Goal: Information Seeking & Learning: Learn about a topic

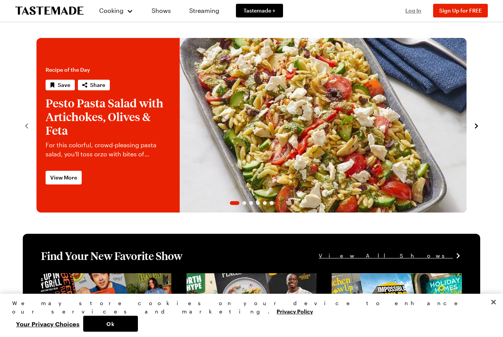
click at [413, 10] on span "Log In" at bounding box center [414, 10] width 16 height 6
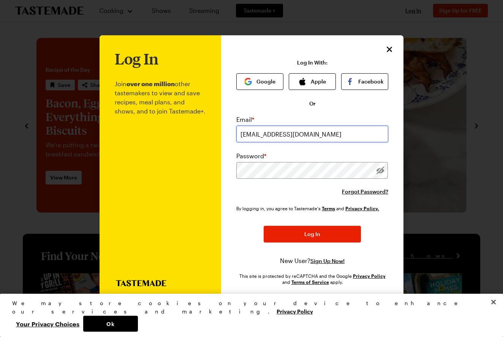
type input "bgyoung@suddenlink.net"
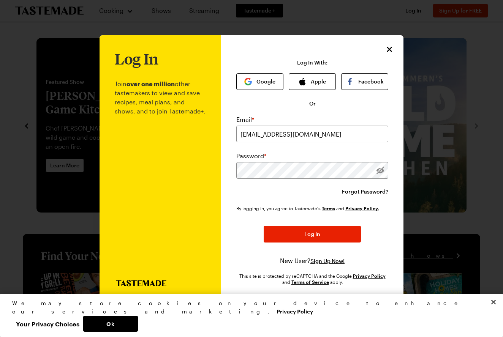
click at [303, 235] on button "Log In" at bounding box center [312, 234] width 97 height 17
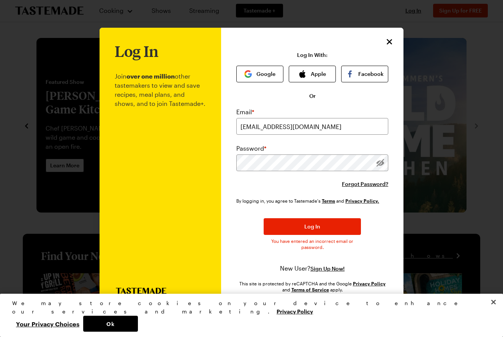
click at [381, 158] on div at bounding box center [380, 163] width 16 height 17
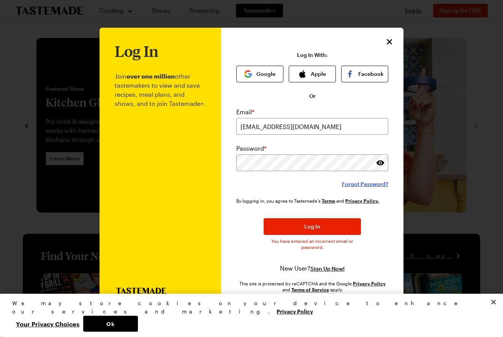
click at [361, 184] on span "Forgot Password?" at bounding box center [365, 185] width 46 height 8
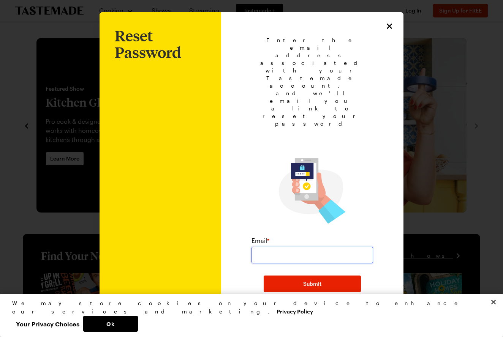
click at [268, 247] on input "email" at bounding box center [313, 255] width 122 height 17
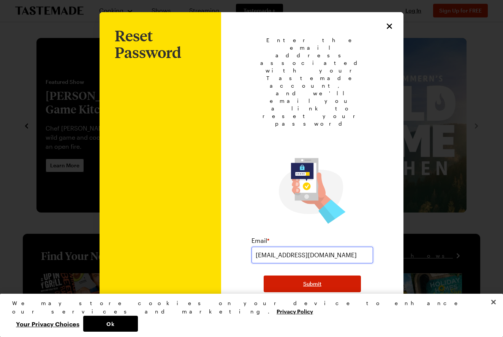
type input "bgyoung@suddenlink.net"
click at [312, 280] on span "Submit" at bounding box center [312, 284] width 18 height 8
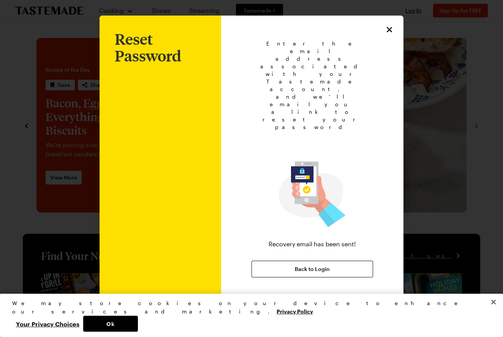
click at [494, 311] on button "Close" at bounding box center [493, 302] width 17 height 17
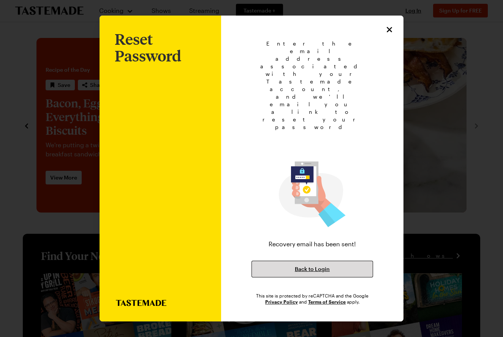
click at [309, 266] on span "Back to Login" at bounding box center [312, 270] width 35 height 8
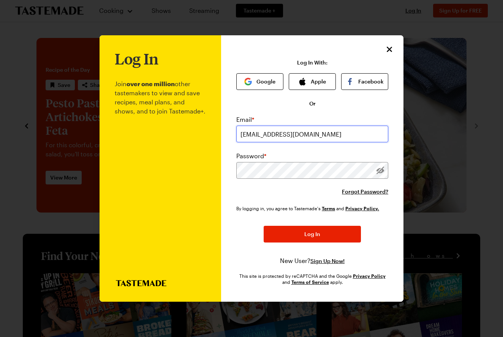
type input "bgyoung@suddenlink.net"
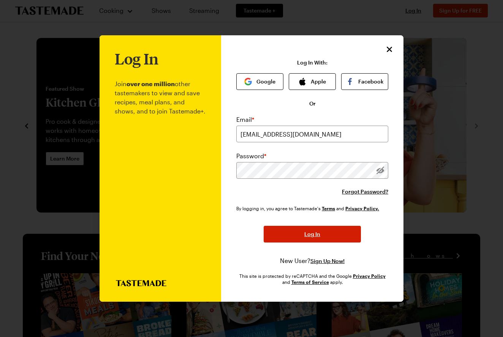
click at [319, 235] on span "Log In" at bounding box center [312, 235] width 16 height 8
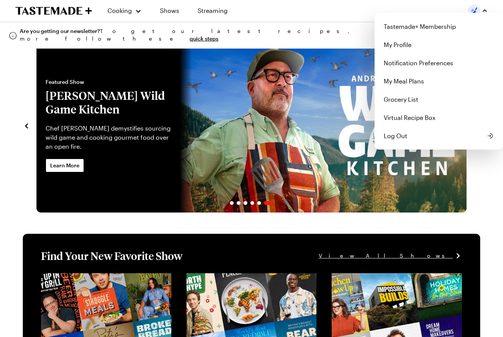
click at [332, 11] on div "Cooking Shows Streaming Tastemade+ Membership My Profile Notification Preferenc…" at bounding box center [251, 10] width 503 height 21
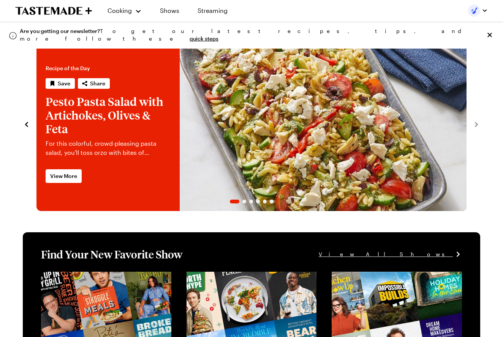
scroll to position [4, 0]
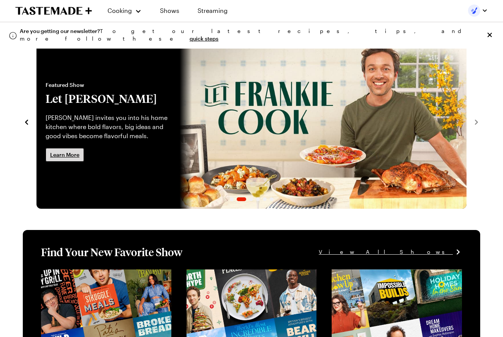
click at [56, 151] on span "Learn More" at bounding box center [64, 155] width 29 height 8
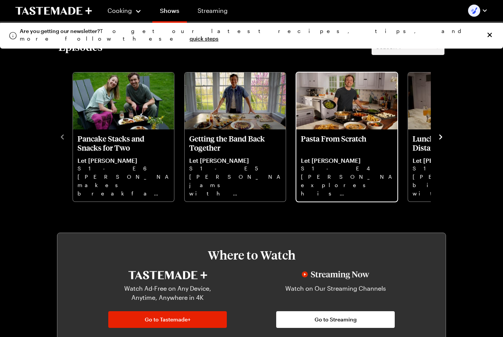
scroll to position [196, 0]
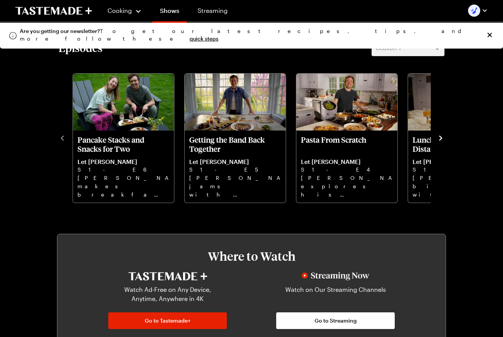
click at [439, 138] on icon "navigate to next item" at bounding box center [441, 139] width 8 height 8
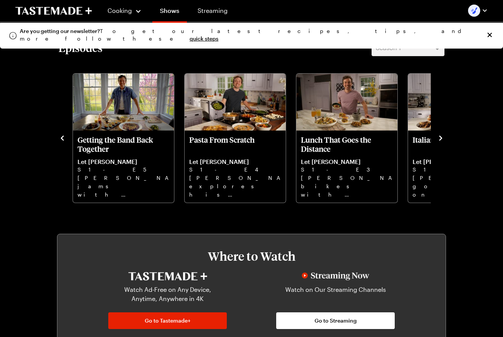
click at [440, 137] on icon "navigate to next item" at bounding box center [441, 139] width 8 height 8
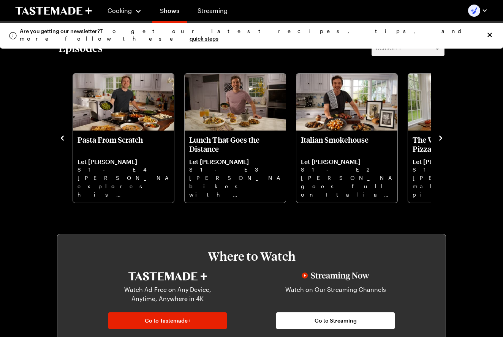
click at [440, 137] on icon "navigate to next item" at bounding box center [441, 139] width 8 height 8
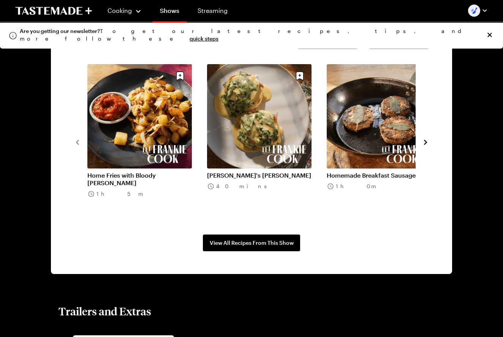
scroll to position [566, 0]
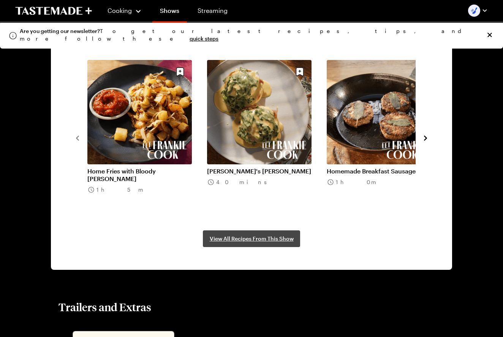
click at [249, 238] on span "View All Recipes From This Show" at bounding box center [252, 239] width 84 height 8
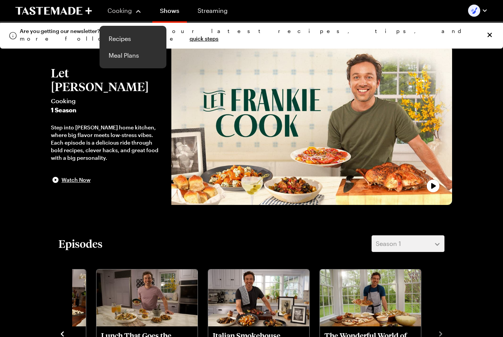
scroll to position [0, 0]
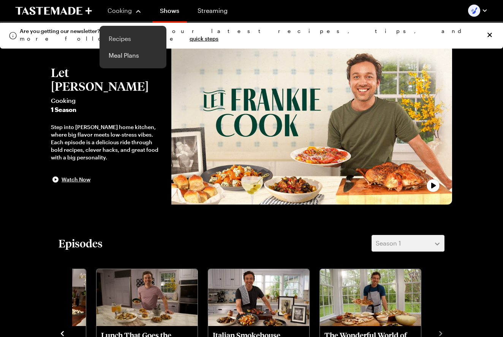
click at [129, 37] on link "Recipes" at bounding box center [133, 38] width 58 height 17
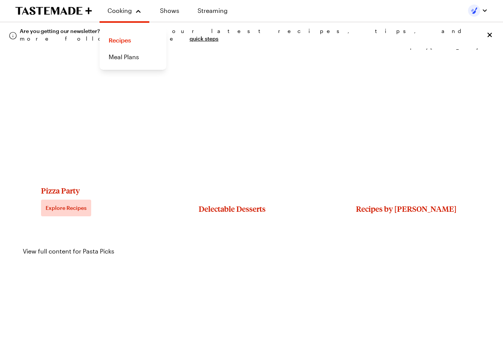
scroll to position [1141, 0]
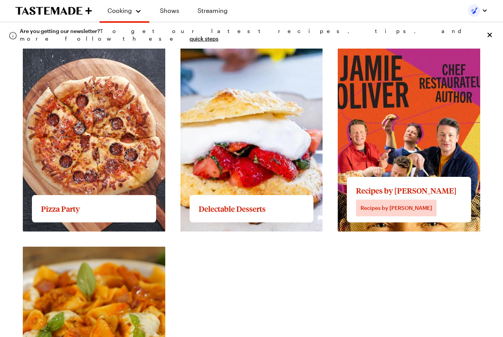
click at [384, 50] on link "View full content for Recipes by Jamie Oliver" at bounding box center [408, 46] width 141 height 7
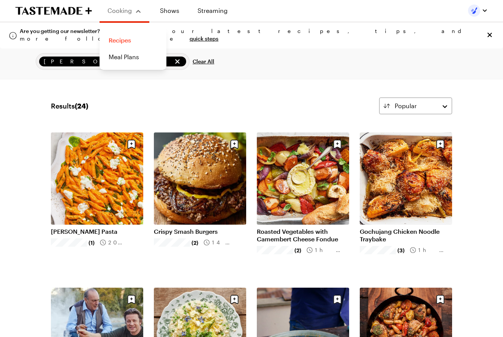
click at [123, 38] on link "Recipes" at bounding box center [133, 40] width 58 height 17
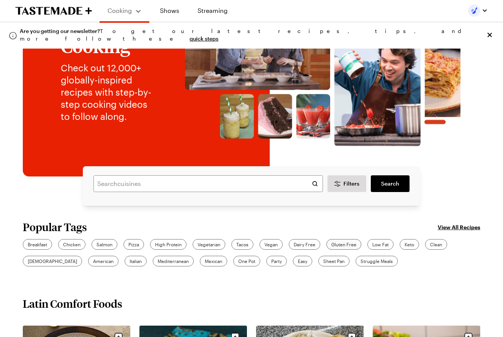
click at [344, 245] on span "Gluten Free" at bounding box center [343, 244] width 25 height 7
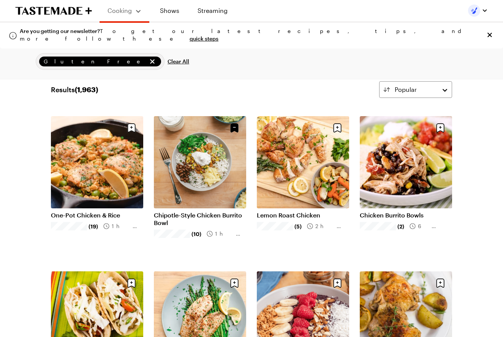
scroll to position [17, 0]
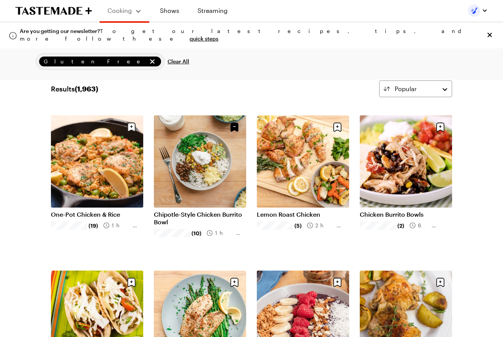
click at [205, 211] on link "Chipotle-Style Chicken Burrito Bowl" at bounding box center [200, 218] width 92 height 15
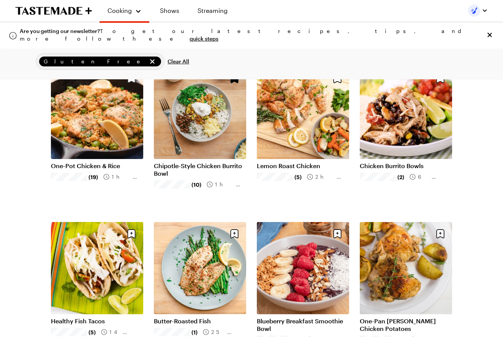
scroll to position [67, 0]
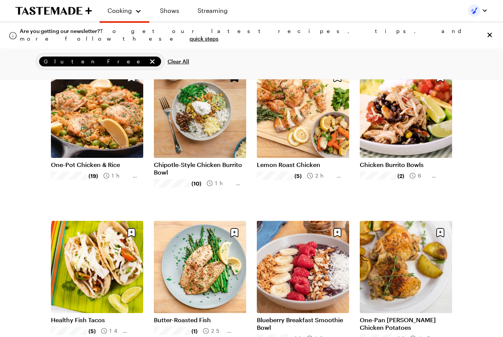
click at [409, 161] on link "Chicken Burrito Bowls" at bounding box center [406, 165] width 92 height 8
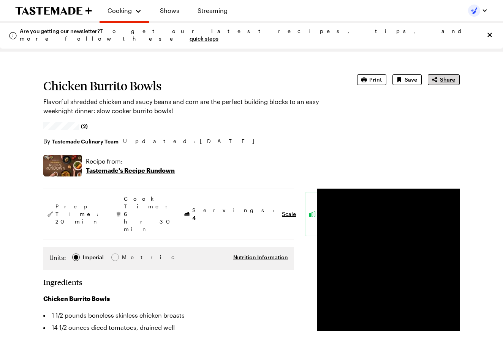
click at [443, 79] on span "Share" at bounding box center [447, 80] width 15 height 8
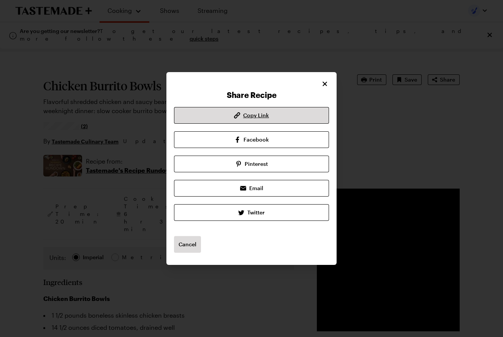
click at [265, 114] on span "Copy Link" at bounding box center [256, 116] width 26 height 8
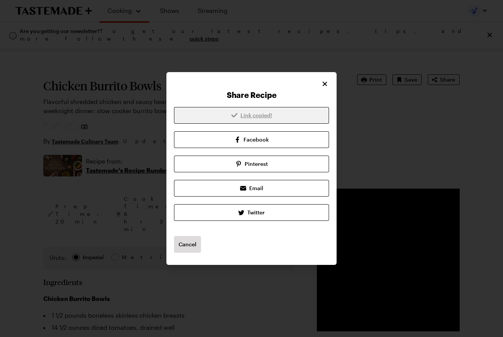
click at [265, 114] on div "Link copied! Facebook Pinterest Email Twitter" at bounding box center [251, 164] width 155 height 114
click at [323, 83] on icon "Close" at bounding box center [325, 84] width 8 height 8
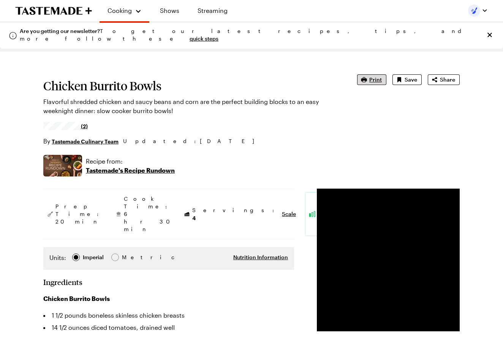
click at [376, 78] on span "Print" at bounding box center [375, 80] width 13 height 8
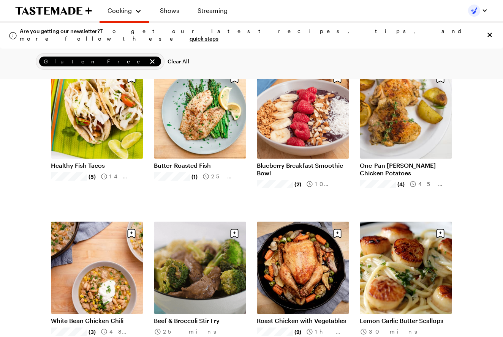
scroll to position [216, 0]
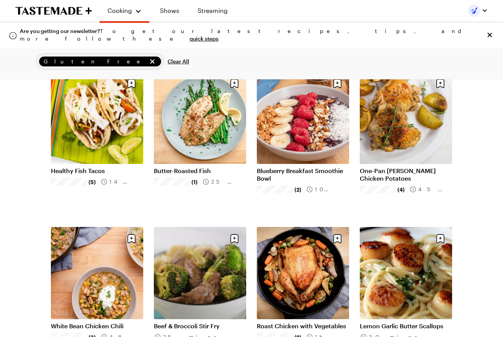
click at [206, 167] on link "Butter-Roasted Fish" at bounding box center [200, 171] width 92 height 8
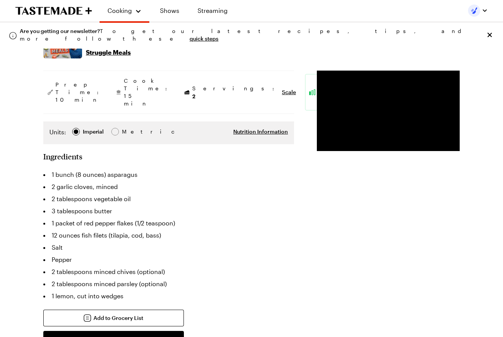
scroll to position [98, 0]
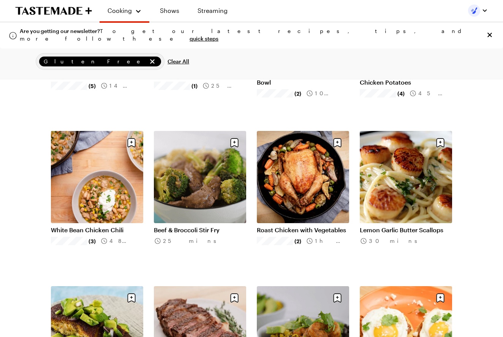
scroll to position [315, 0]
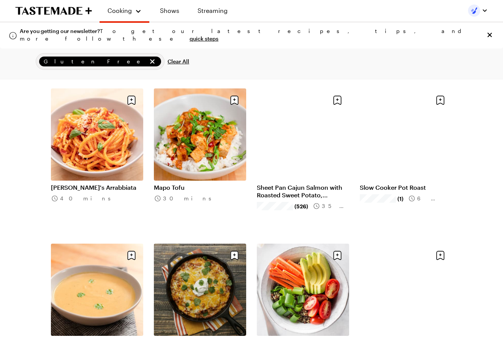
scroll to position [1427, 0]
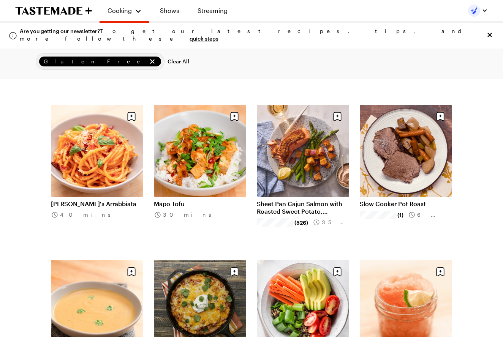
click at [407, 200] on link "Slow Cooker Pot Roast" at bounding box center [406, 204] width 92 height 8
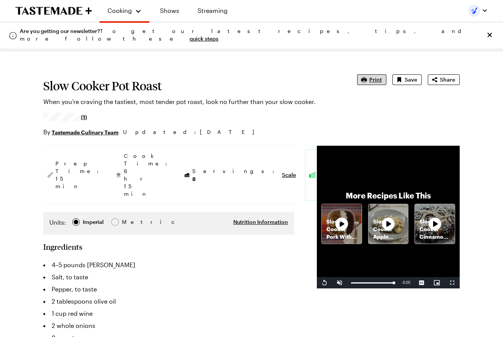
click at [374, 80] on span "Print" at bounding box center [375, 80] width 13 height 8
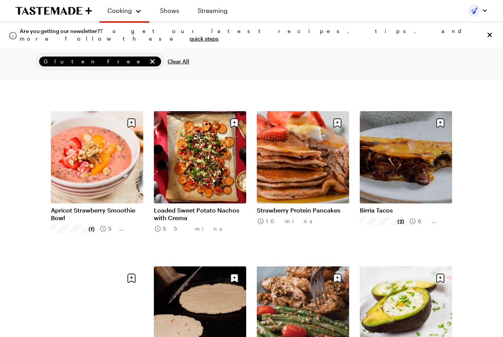
scroll to position [2204, 0]
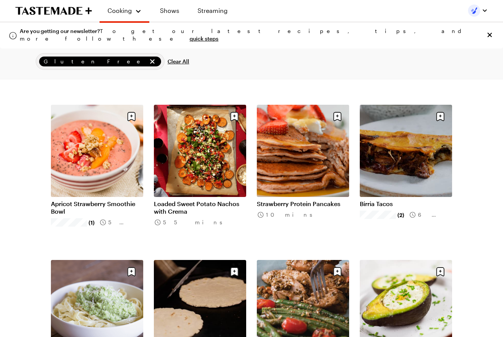
click at [402, 200] on link "Birria Tacos" at bounding box center [406, 204] width 92 height 8
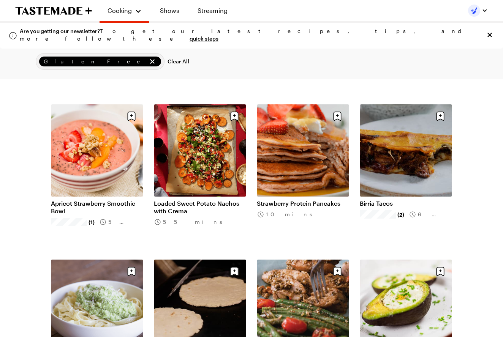
scroll to position [2205, 0]
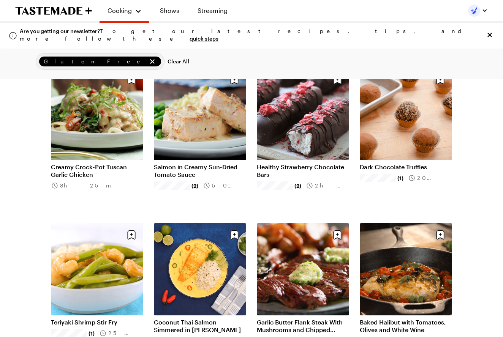
scroll to position [2553, 0]
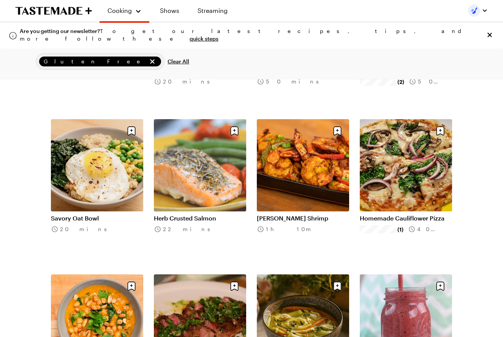
scroll to position [2814, 0]
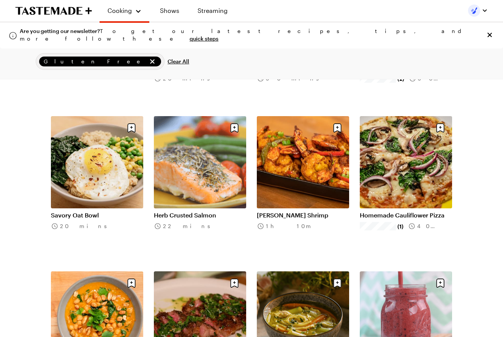
click at [110, 212] on link "Savory Oat Bowl" at bounding box center [97, 216] width 92 height 8
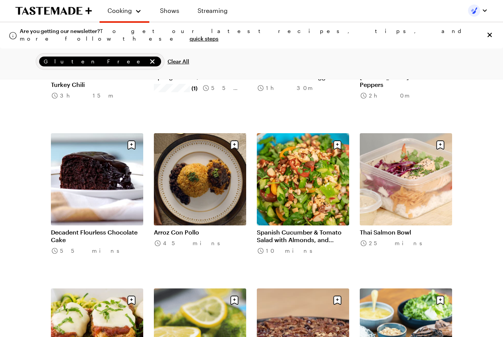
scroll to position [3445, 0]
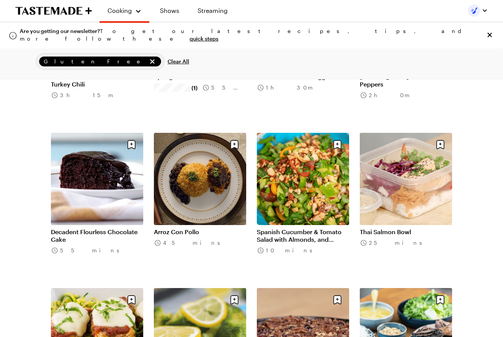
click at [96, 228] on link "Decadent Flourless Chocolate Cake" at bounding box center [97, 235] width 92 height 15
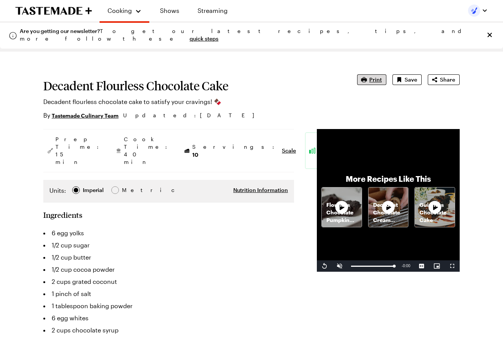
click at [376, 77] on span "Print" at bounding box center [375, 80] width 13 height 8
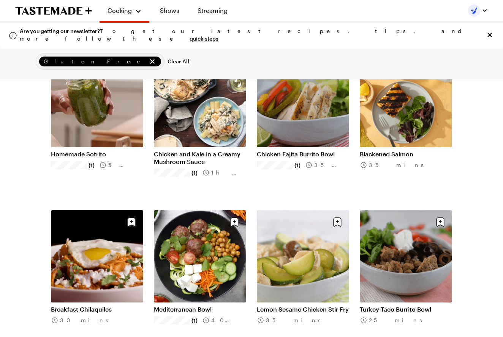
scroll to position [4767, 0]
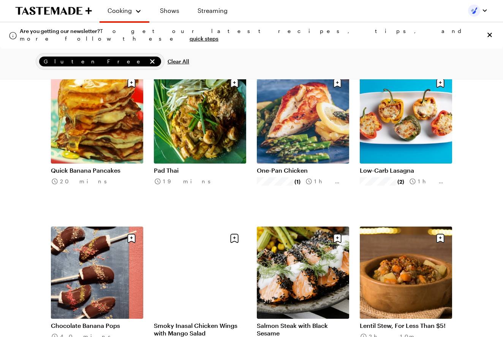
scroll to position [6927, 0]
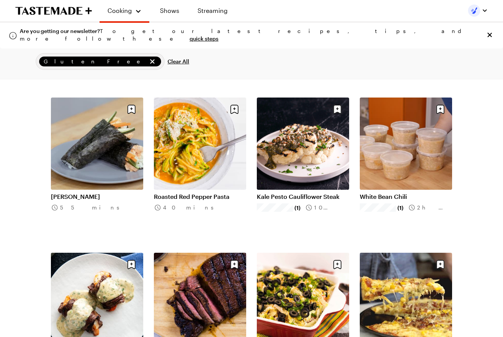
scroll to position [7986, 0]
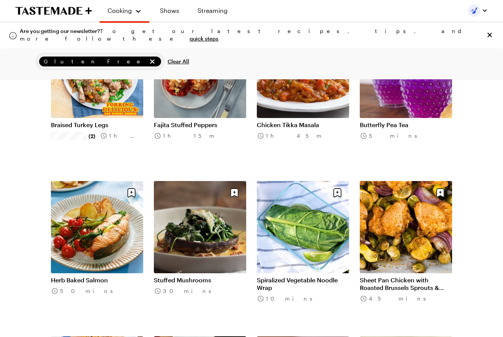
scroll to position [8372, 0]
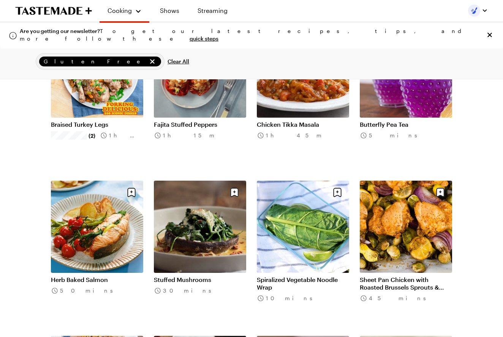
click at [200, 276] on link "Stuffed Mushrooms" at bounding box center [200, 280] width 92 height 8
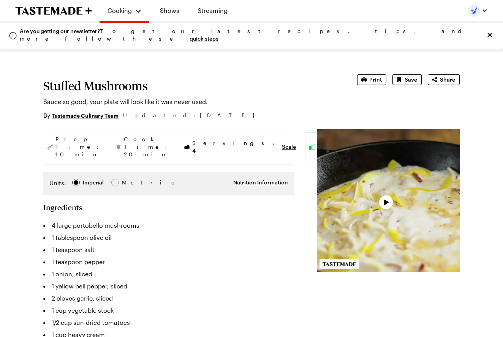
type textarea "x"
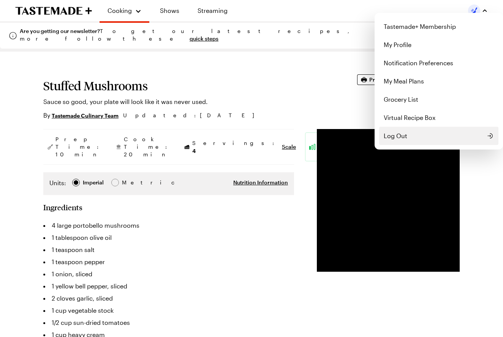
click at [393, 136] on span "Log Out" at bounding box center [396, 136] width 24 height 9
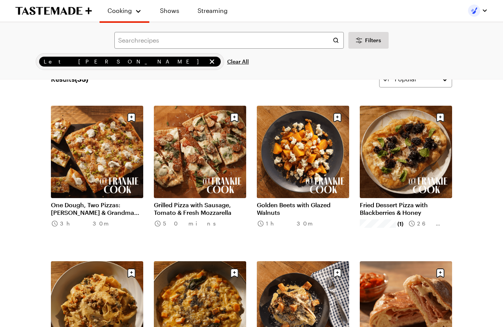
scroll to position [33, 0]
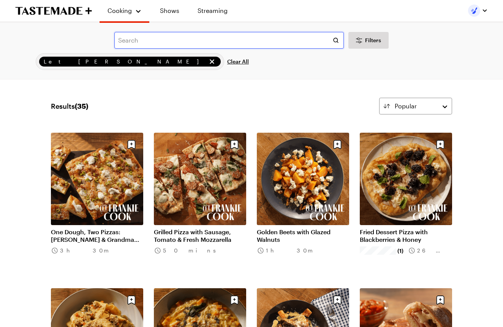
click at [144, 40] on input "text" at bounding box center [229, 40] width 230 height 17
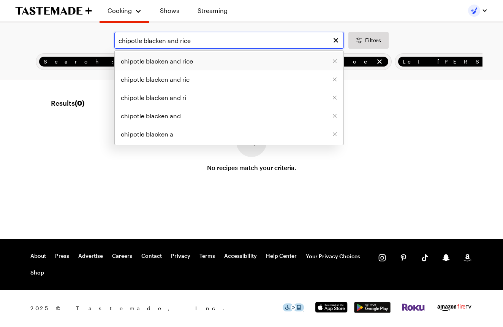
type input "chipotle blacken and rice"
click at [158, 61] on span "chipotle blacken and rice" at bounding box center [157, 61] width 72 height 9
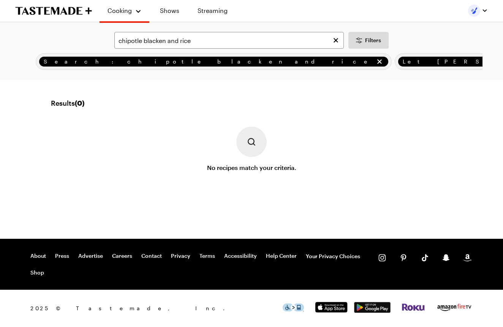
click at [376, 60] on icon "remove Search: chipotle blacken and rice" at bounding box center [380, 62] width 8 height 8
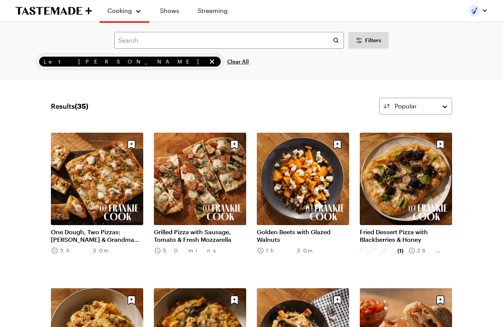
click at [208, 60] on icon "remove Let Frankie Cook" at bounding box center [212, 62] width 8 height 8
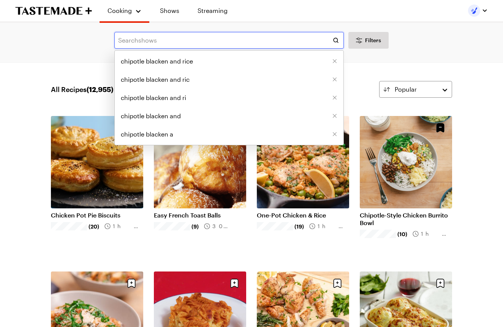
click at [160, 40] on input "text" at bounding box center [229, 40] width 230 height 17
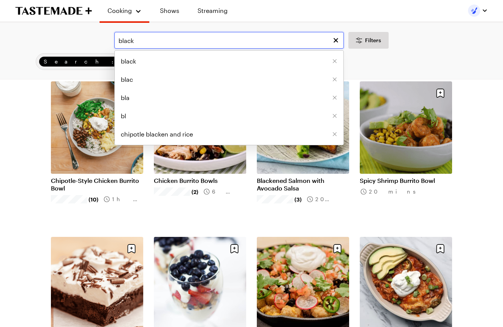
scroll to position [70, 0]
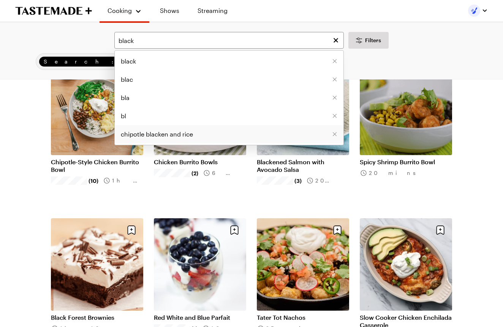
click at [148, 135] on span "chipotle blacken and rice" at bounding box center [157, 134] width 72 height 9
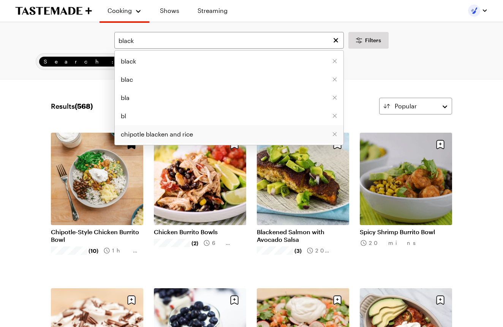
type input "chipotle blacken and rice"
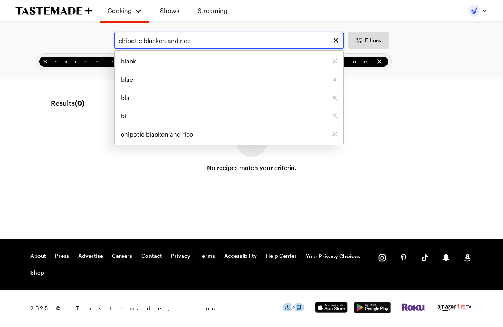
click at [192, 42] on input "chipotle blacken and rice" at bounding box center [229, 40] width 230 height 17
drag, startPoint x: 192, startPoint y: 41, endPoint x: 144, endPoint y: 40, distance: 47.9
click at [144, 40] on input "chipotle blacken and rice" at bounding box center [229, 40] width 230 height 17
click at [335, 39] on icon "Clear search" at bounding box center [336, 40] width 8 height 8
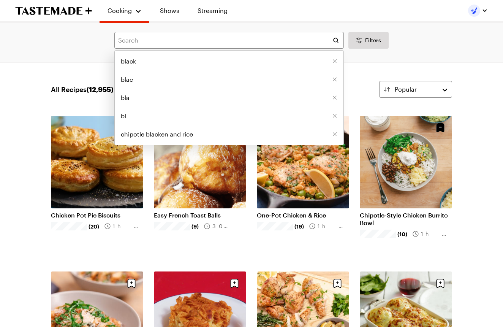
click at [408, 211] on link "Chipotle-Style Chicken Burrito Bowl" at bounding box center [406, 218] width 92 height 15
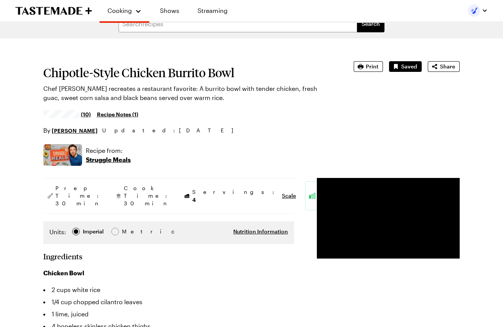
scroll to position [5, 0]
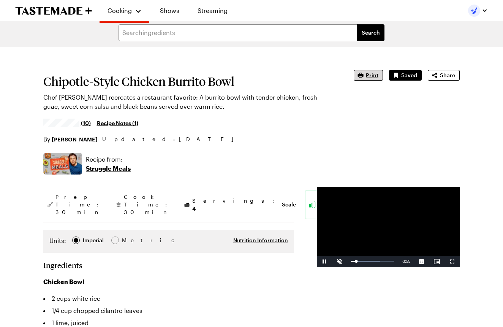
click at [371, 74] on span "Print" at bounding box center [372, 75] width 13 height 8
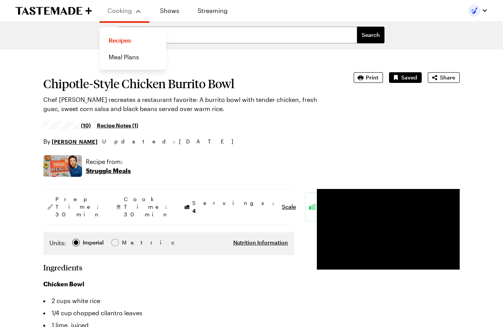
scroll to position [2, 0]
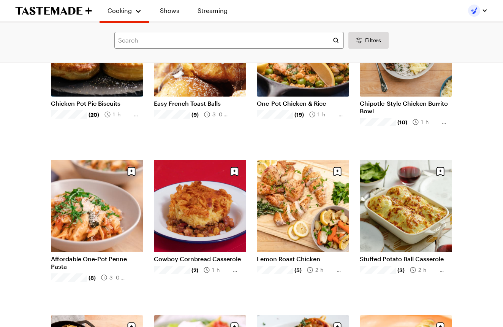
scroll to position [113, 0]
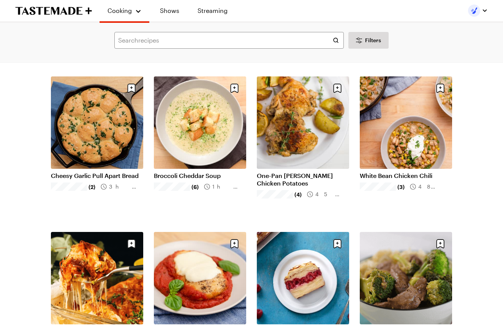
scroll to position [969, 0]
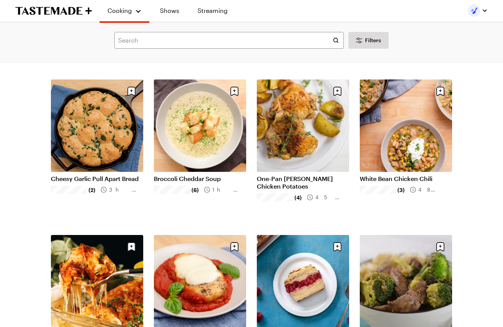
click at [81, 175] on link "Cheesy Garlic Pull Apart Bread" at bounding box center [97, 179] width 92 height 8
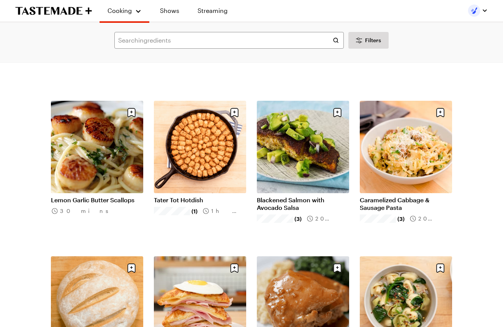
scroll to position [1566, 0]
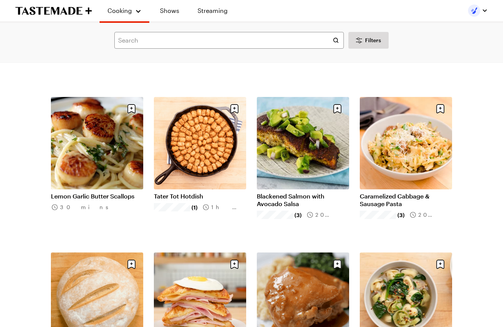
click at [298, 192] on link "Blackened Salmon with Avocado Salsa" at bounding box center [303, 199] width 92 height 15
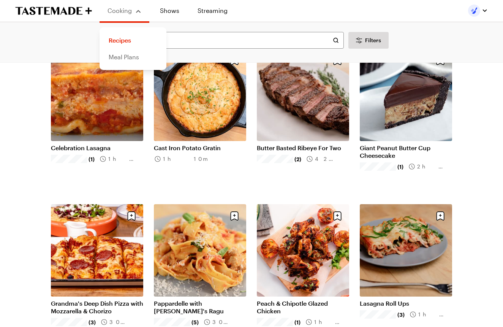
scroll to position [2090, 0]
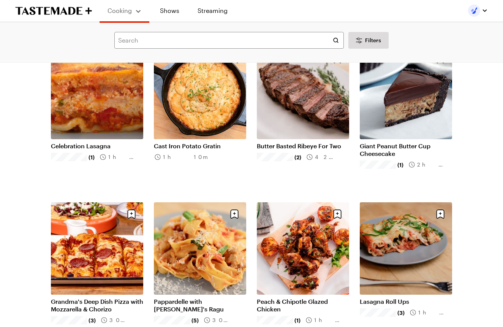
click at [297, 142] on link "Butter Basted Ribeye For Two" at bounding box center [303, 146] width 92 height 8
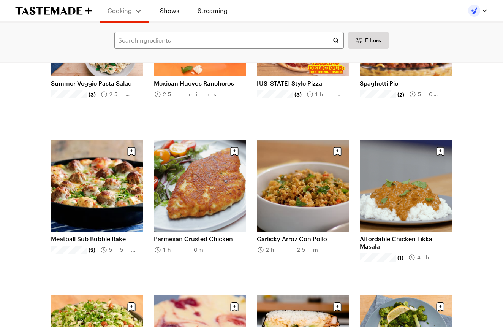
scroll to position [2776, 0]
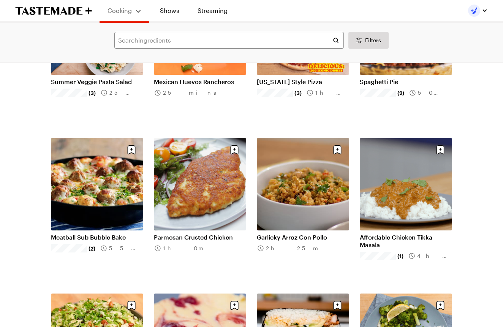
click at [206, 233] on link "Parmesan Crusted Chicken" at bounding box center [200, 237] width 92 height 8
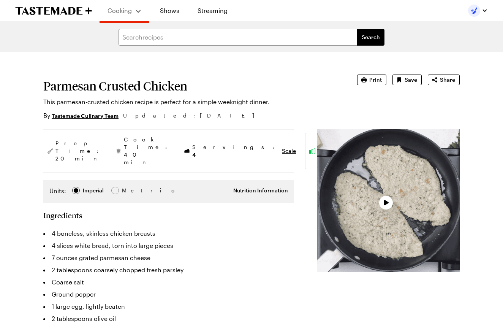
type textarea "x"
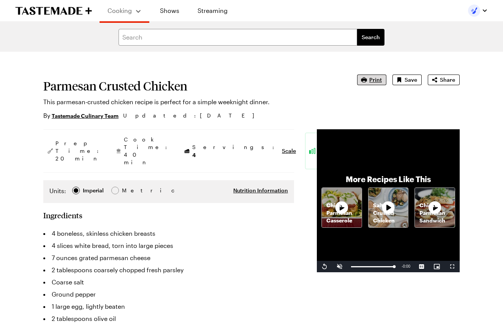
click at [373, 80] on span "Print" at bounding box center [375, 80] width 13 height 8
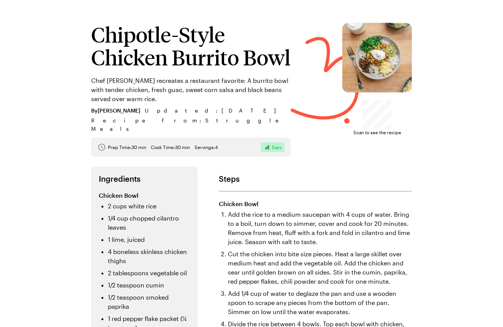
scroll to position [8, 0]
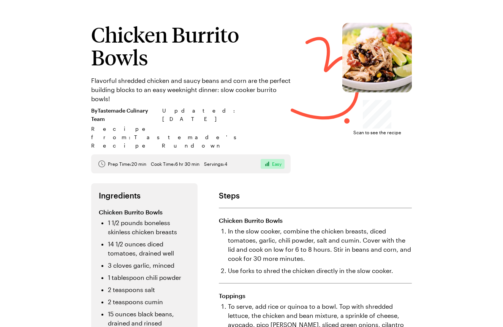
scroll to position [3, 0]
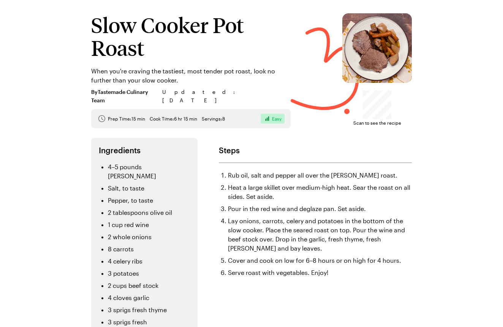
scroll to position [10, 0]
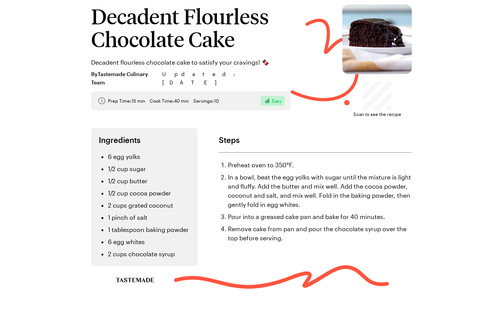
scroll to position [18, 0]
